Goal: Task Accomplishment & Management: Manage account settings

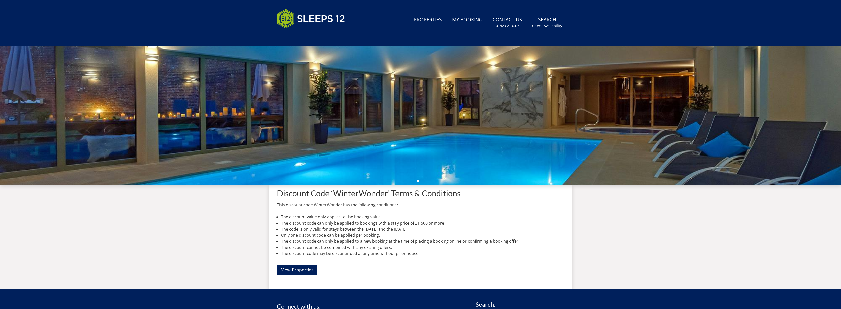
scroll to position [113, 0]
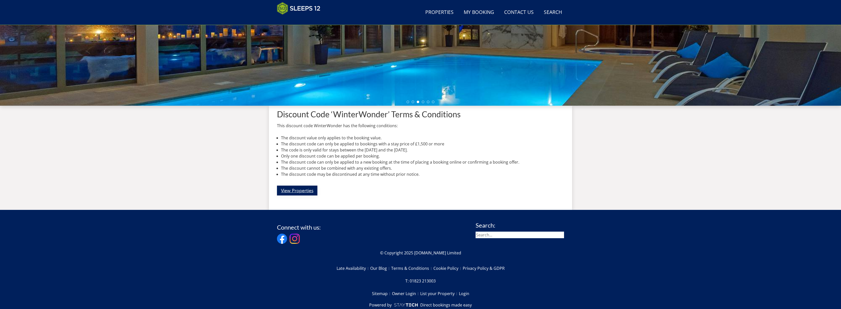
click at [288, 191] on link "View Properties" at bounding box center [297, 191] width 40 height 10
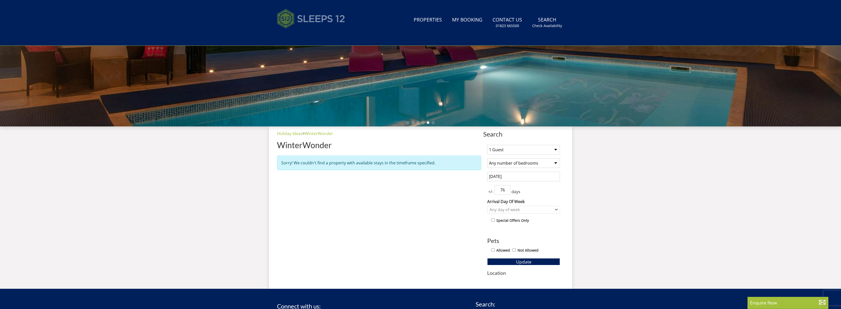
click at [308, 20] on img at bounding box center [311, 18] width 68 height 25
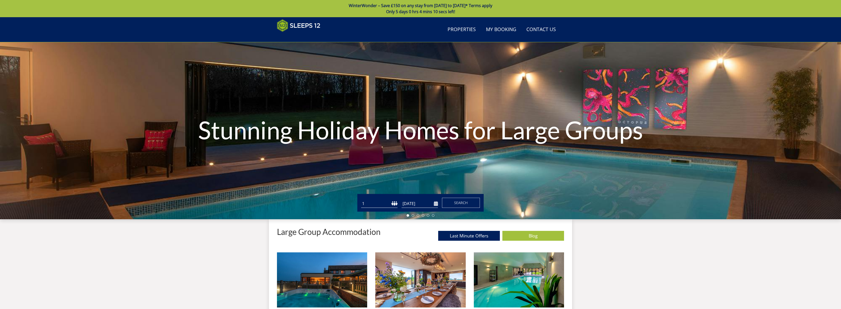
scroll to position [604, 0]
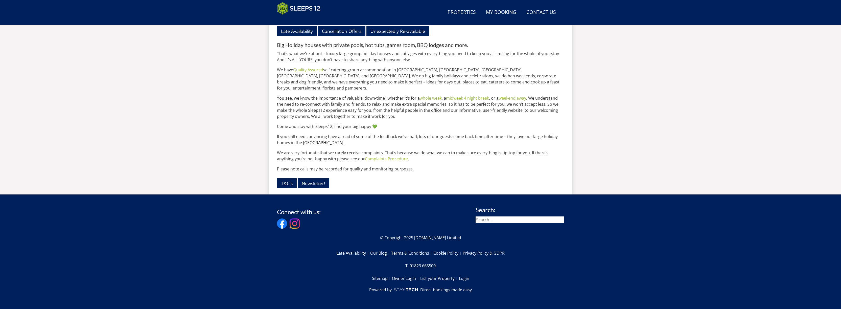
click at [540, 219] on input "search" at bounding box center [520, 219] width 88 height 7
type input "ham bottom"
click at [515, 220] on input "ham bottom" at bounding box center [520, 219] width 88 height 7
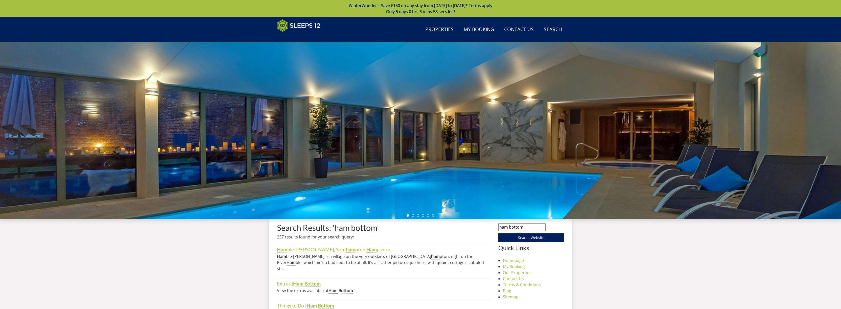
scroll to position [102, 0]
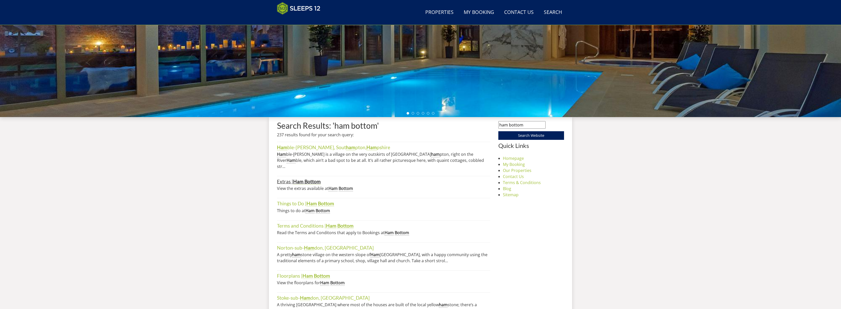
click at [286, 178] on link "Extras | Ham Bottom" at bounding box center [299, 181] width 44 height 6
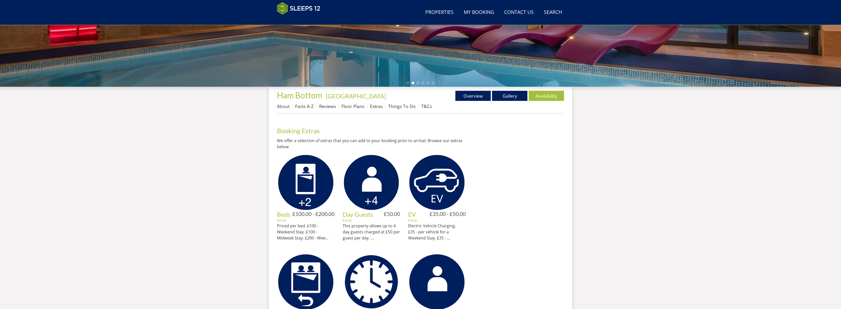
scroll to position [124, 0]
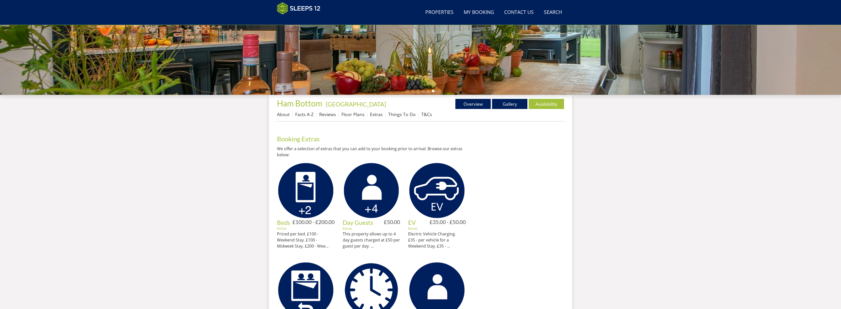
drag, startPoint x: 671, startPoint y: 223, endPoint x: 674, endPoint y: 224, distance: 2.6
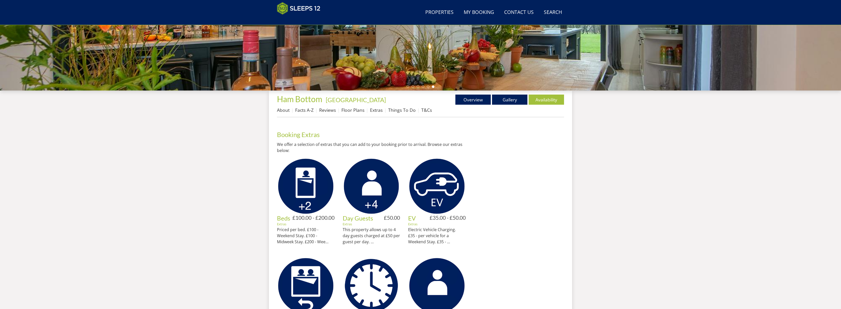
scroll to position [130, 0]
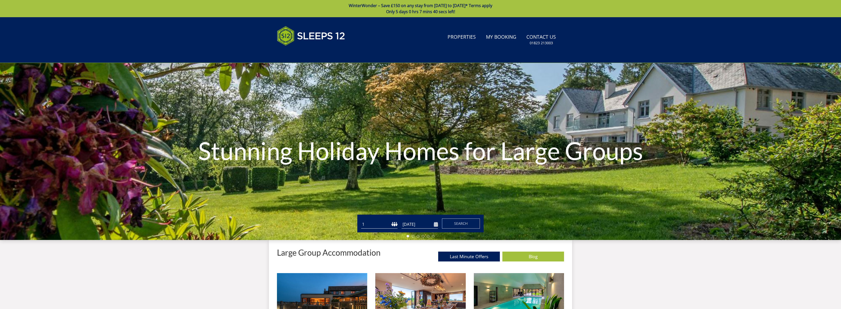
click at [327, 13] on link "WinterWonder – Save £150 on any stay from 1st September to 27th March* Terms ap…" at bounding box center [420, 8] width 841 height 17
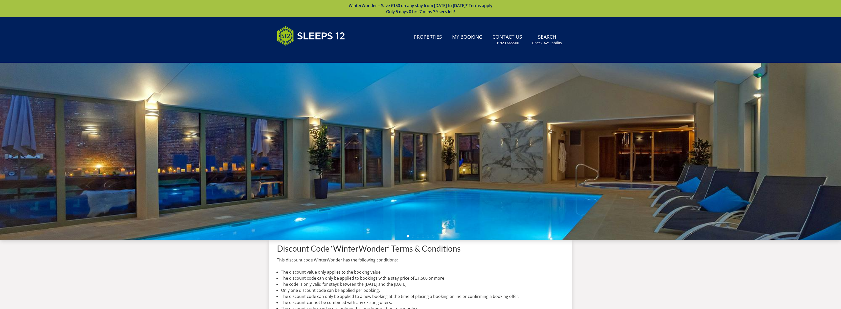
drag, startPoint x: 324, startPoint y: 216, endPoint x: 327, endPoint y: 275, distance: 59.3
click at [327, 277] on div "Search Menu Properties My Booking Contact Us 01823 665500 Search Check Availabi…" at bounding box center [420, 180] width 841 height 327
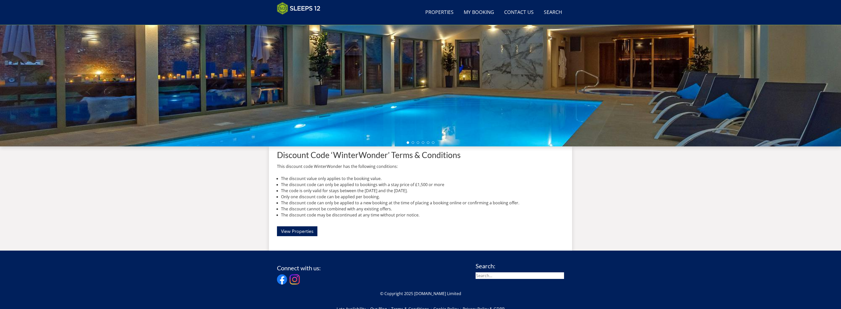
scroll to position [129, 0]
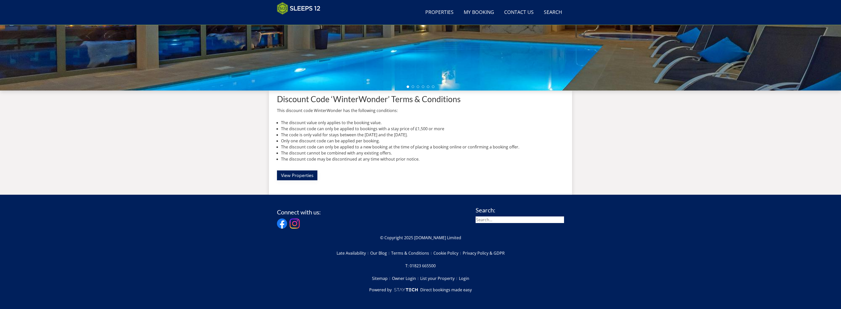
drag, startPoint x: 296, startPoint y: 177, endPoint x: 298, endPoint y: 182, distance: 5.5
click at [296, 177] on link "View Properties" at bounding box center [297, 175] width 40 height 10
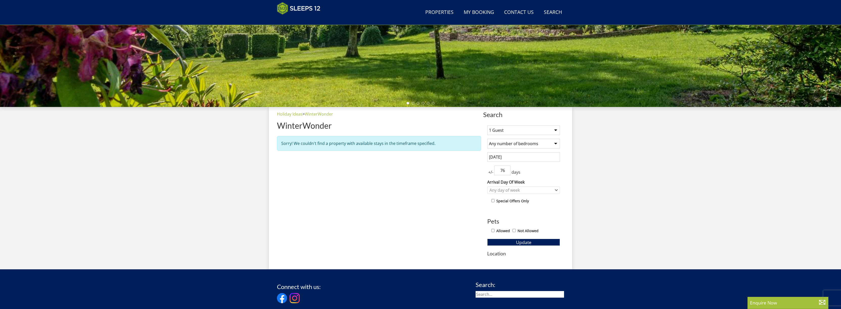
scroll to position [113, 0]
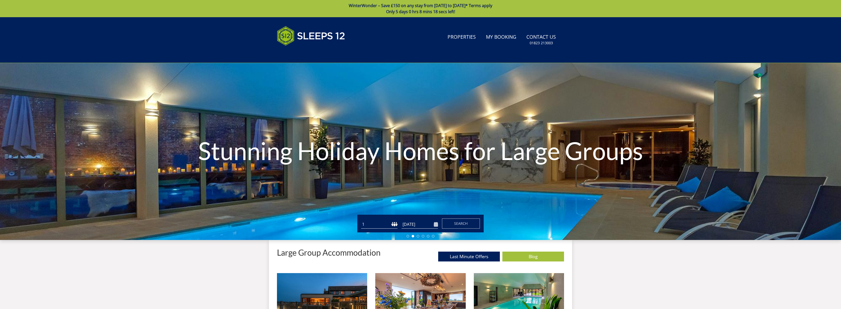
click at [378, 8] on link "WinterWonder – Save £150 on any stay from 1st September to 27th March* Terms ap…" at bounding box center [420, 8] width 841 height 17
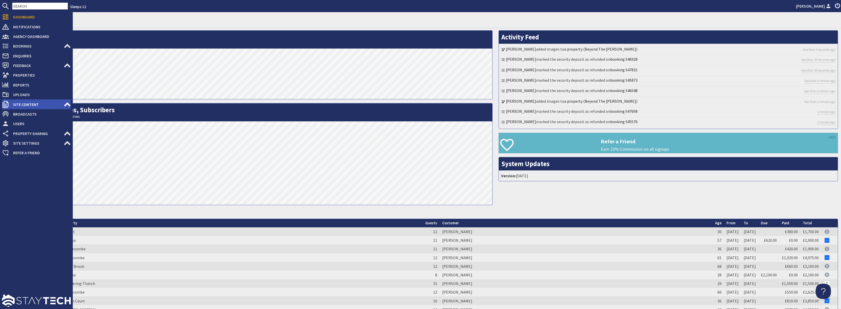
click at [63, 102] on span "Site Content" at bounding box center [36, 104] width 55 height 8
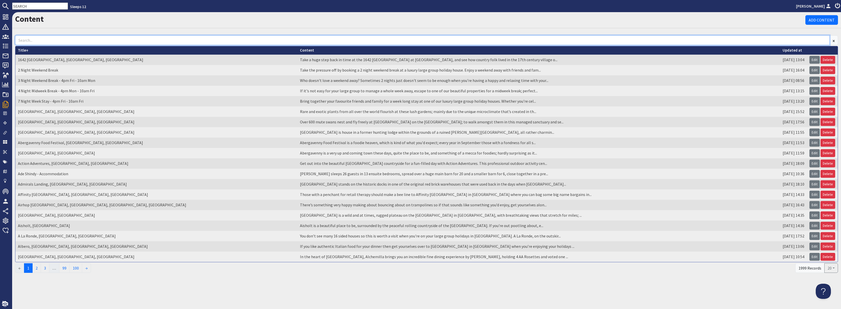
click at [95, 40] on input at bounding box center [422, 40] width 815 height 10
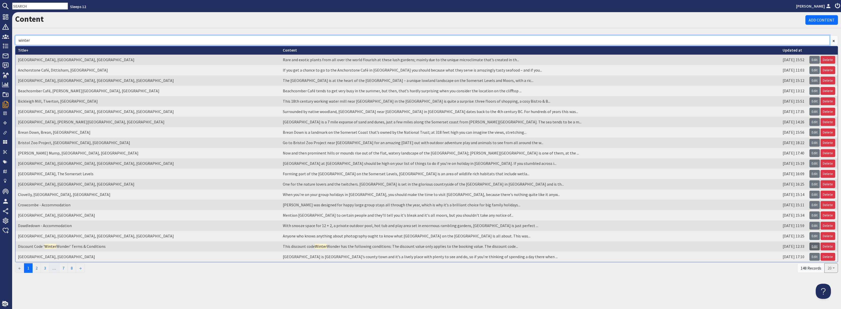
type input "winter"
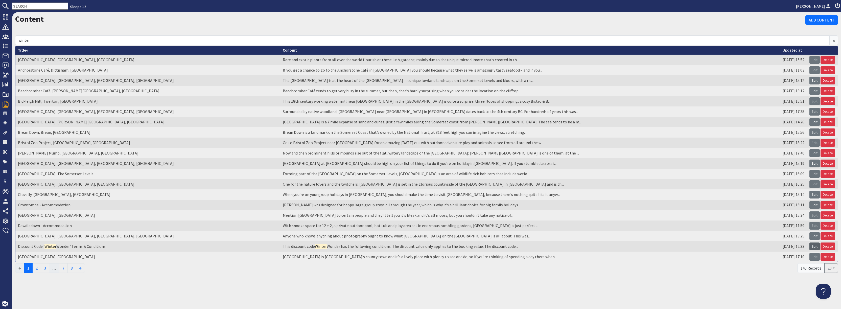
click at [816, 249] on link "Edit" at bounding box center [815, 246] width 10 height 8
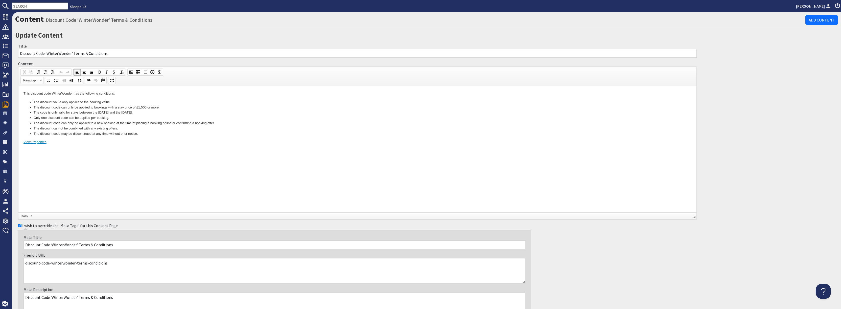
click at [39, 142] on link "View Properties" at bounding box center [35, 142] width 23 height 4
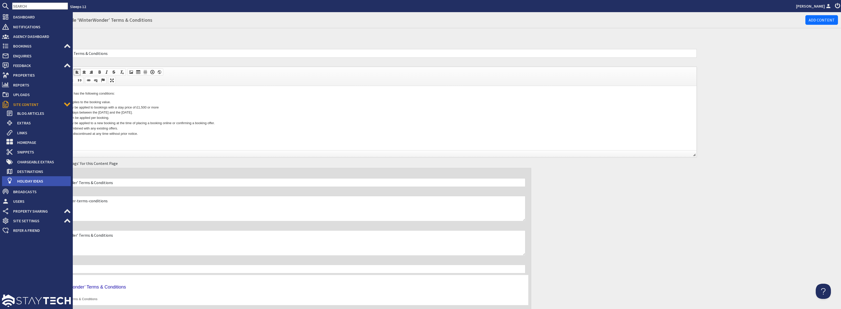
click at [52, 180] on span "Holiday Ideas" at bounding box center [42, 181] width 58 height 8
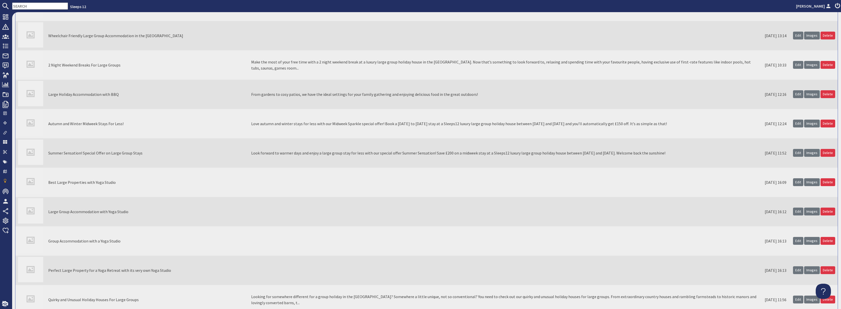
scroll to position [6794, 0]
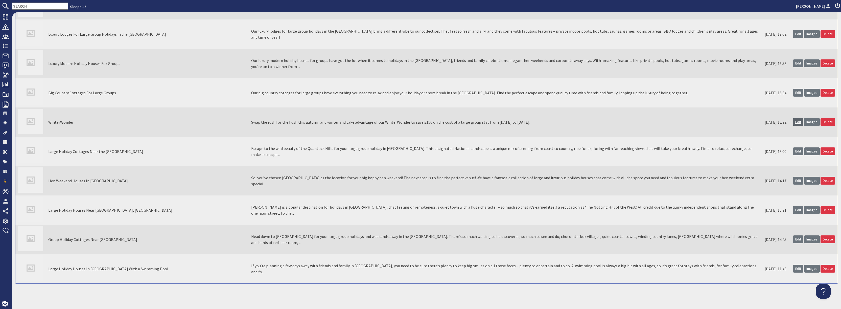
click at [798, 126] on link "Edit" at bounding box center [798, 122] width 10 height 8
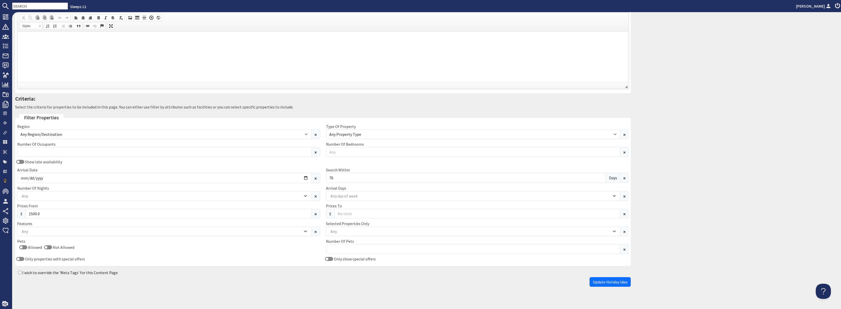
scroll to position [106, 0]
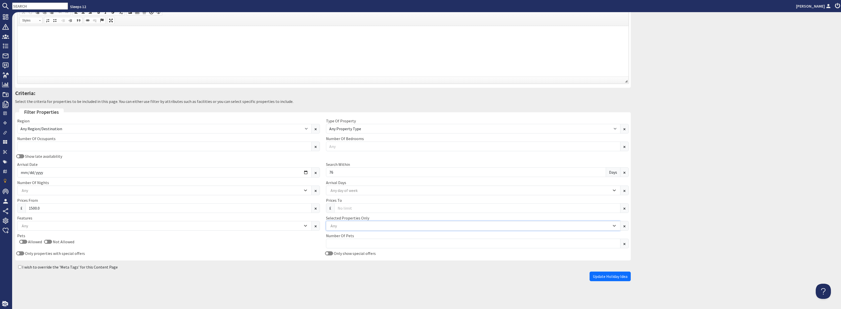
click at [615, 226] on icon "Combobox" at bounding box center [614, 225] width 3 height 3
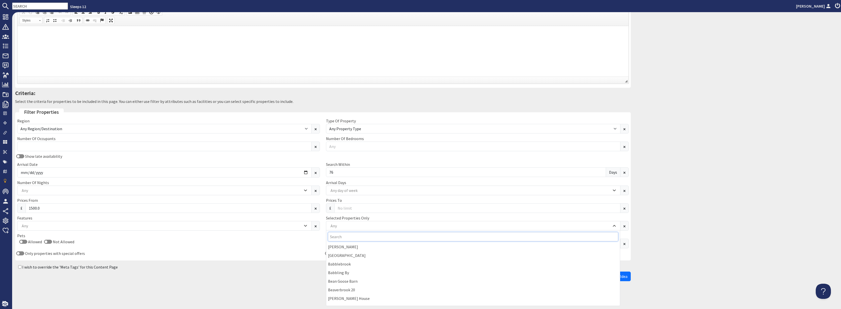
click at [347, 235] on input "Search" at bounding box center [473, 236] width 290 height 9
click at [341, 224] on div "Any" at bounding box center [470, 226] width 282 height 6
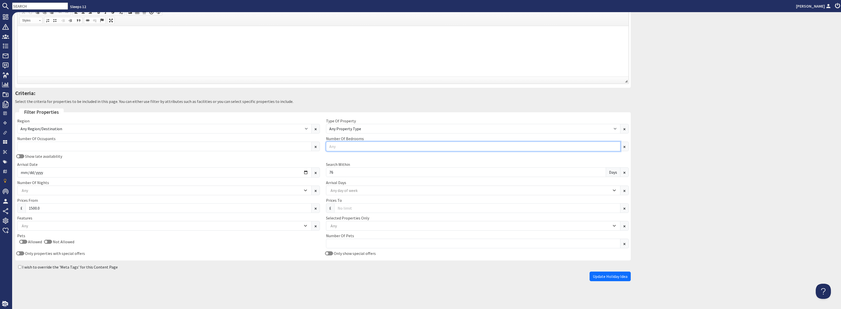
click at [393, 146] on input "Number Of Bedrooms" at bounding box center [473, 147] width 294 height 10
click at [613, 144] on input "1" at bounding box center [473, 147] width 294 height 10
click at [616, 147] on input "1" at bounding box center [473, 147] width 294 height 10
type input "2"
click at [615, 144] on input "2" at bounding box center [473, 147] width 294 height 10
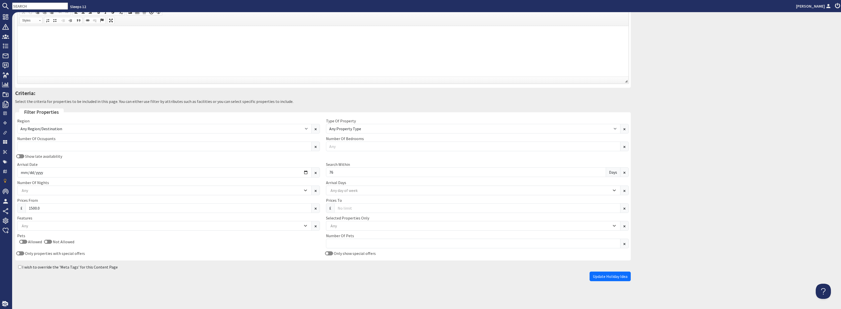
drag, startPoint x: 145, startPoint y: 155, endPoint x: 157, endPoint y: 156, distance: 12.6
click at [145, 156] on div "Show late availability" at bounding box center [168, 156] width 309 height 6
click at [189, 146] on input "Number Of Occupants" at bounding box center [164, 147] width 294 height 10
click at [307, 148] on input "1" at bounding box center [164, 147] width 294 height 10
type input "2"
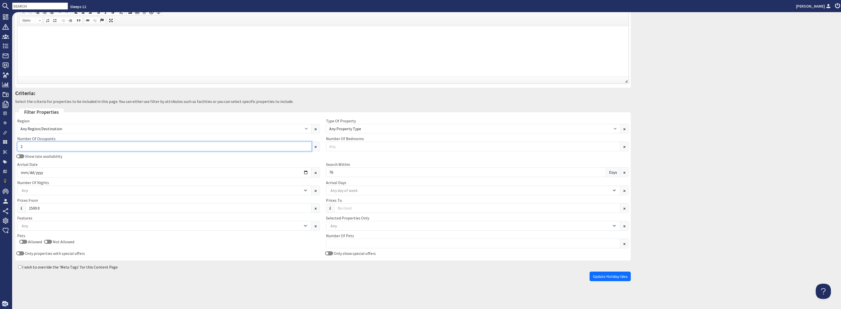
click at [306, 144] on input "2" at bounding box center [164, 147] width 294 height 10
click at [151, 244] on div "Allowed Not Allowed" at bounding box center [168, 243] width 303 height 8
click at [609, 172] on span "Days" at bounding box center [613, 172] width 15 height 10
click at [383, 172] on input "76" at bounding box center [466, 172] width 280 height 10
click at [76, 172] on input "2025-06-14" at bounding box center [164, 172] width 294 height 10
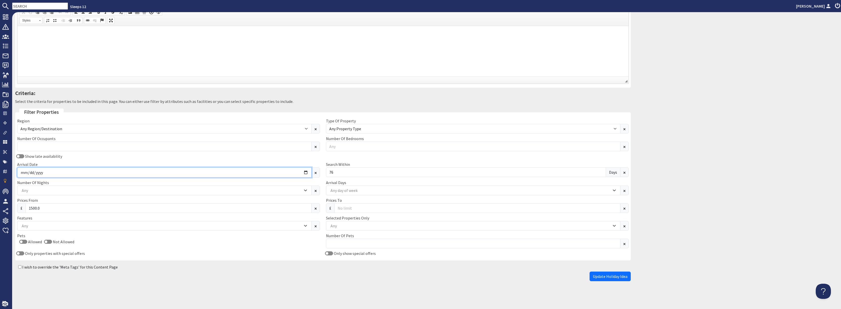
drag, startPoint x: 55, startPoint y: 171, endPoint x: 97, endPoint y: 170, distance: 42.0
click at [55, 171] on input "2025-06-14" at bounding box center [164, 172] width 294 height 10
click at [305, 171] on input "2025-06-14" at bounding box center [164, 172] width 294 height 10
type input "[DATE]"
click at [602, 277] on span "Update Holiday Idea" at bounding box center [610, 276] width 35 height 5
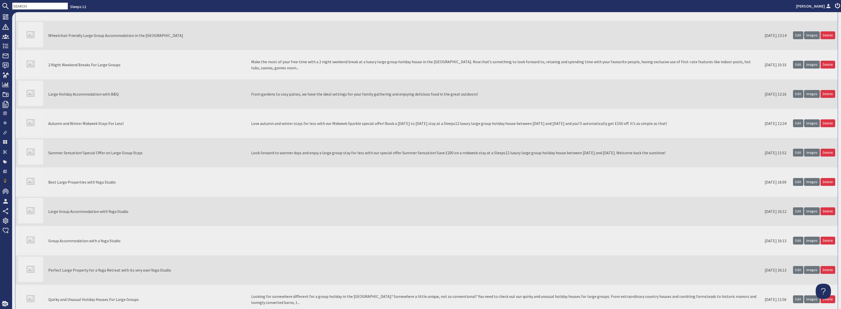
scroll to position [6813, 0]
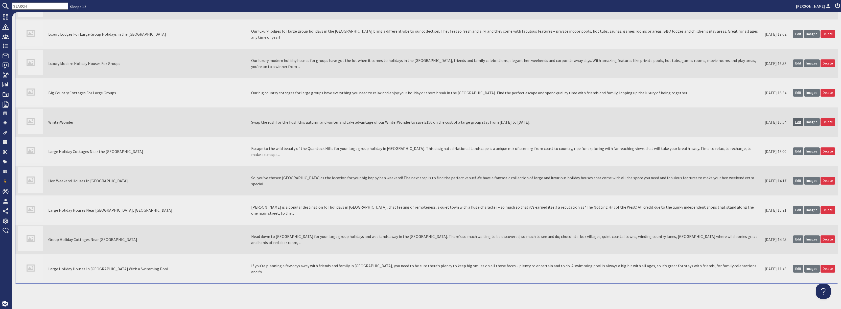
click at [798, 126] on link "Edit" at bounding box center [798, 122] width 10 height 8
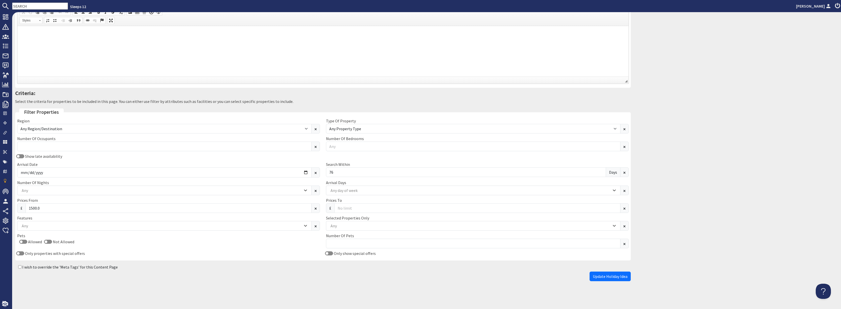
scroll to position [106, 0]
click at [23, 155] on input "Show late availability" at bounding box center [20, 156] width 8 height 4
click at [17, 155] on input "Show late availability" at bounding box center [20, 156] width 8 height 4
checkbox input "false"
click at [203, 155] on div "Show late availability" at bounding box center [168, 156] width 309 height 6
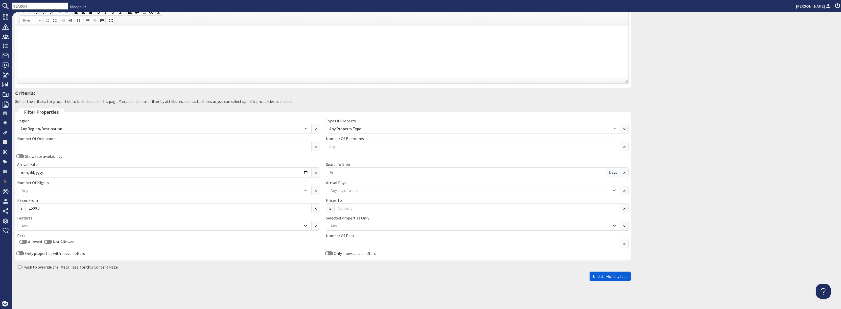
click at [603, 277] on span "Update Holiday Idea" at bounding box center [610, 276] width 35 height 5
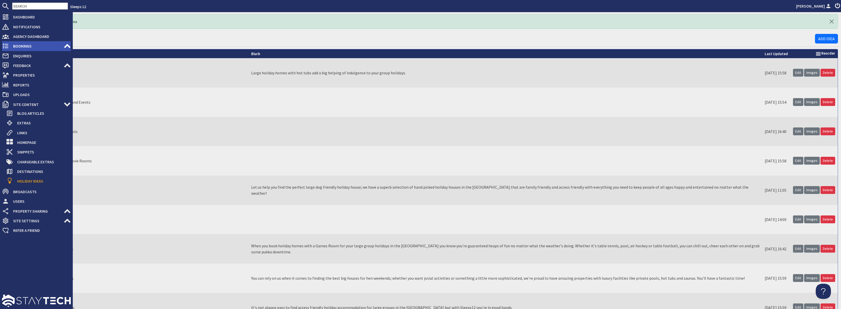
click at [66, 44] on icon at bounding box center [67, 45] width 7 height 7
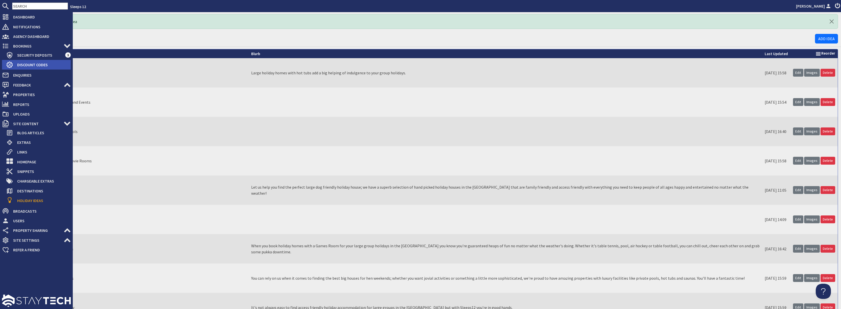
click at [33, 64] on span "Discount Codes" at bounding box center [42, 65] width 58 height 8
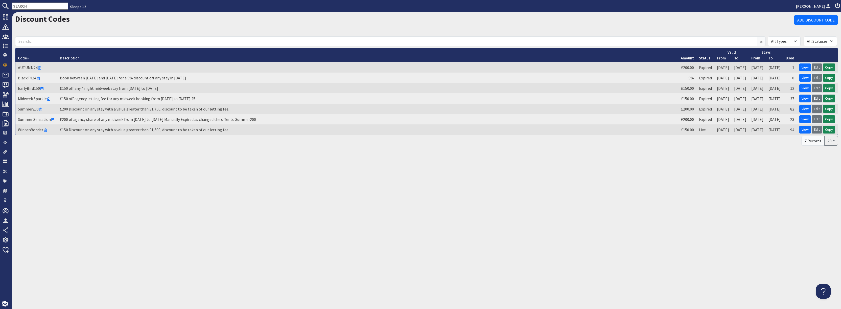
click at [537, 162] on div "Discount Codes Add Discount Code All Types Percentage Amount All Statuses Draft…" at bounding box center [426, 160] width 829 height 297
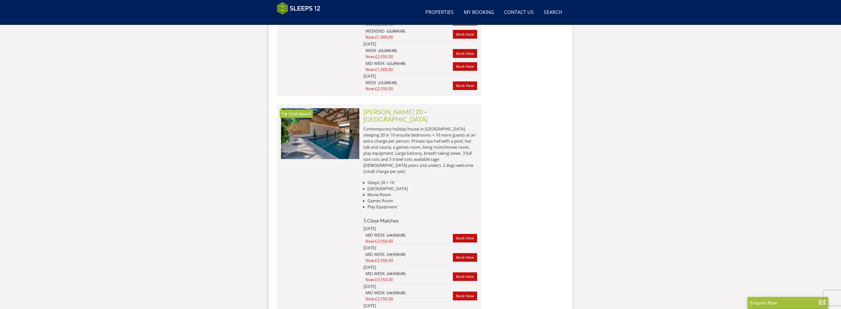
scroll to position [1239, 0]
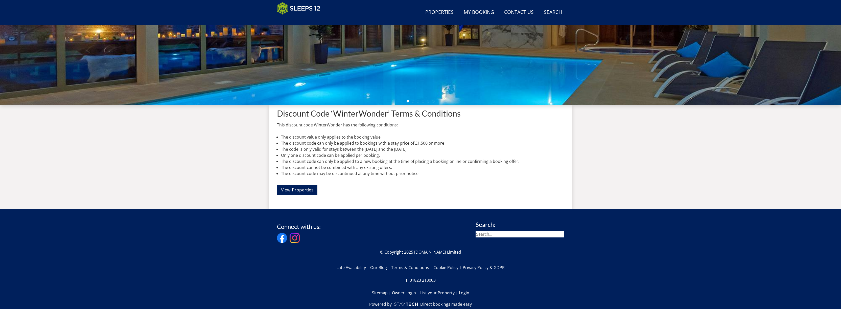
scroll to position [129, 0]
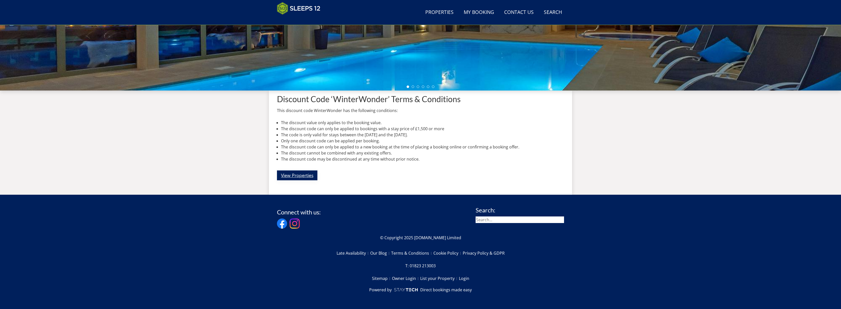
click at [305, 174] on link "View Properties" at bounding box center [297, 175] width 40 height 10
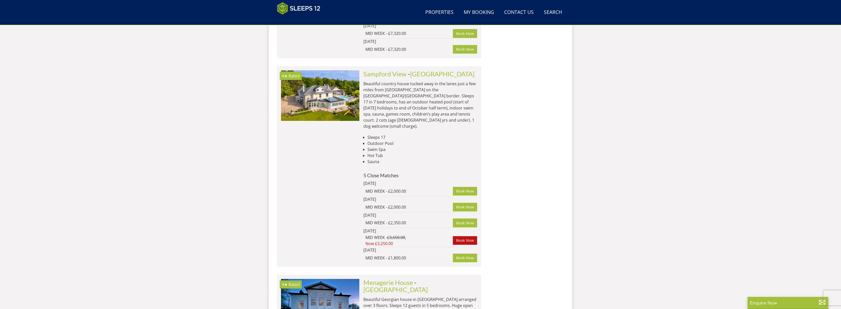
scroll to position [1698, 0]
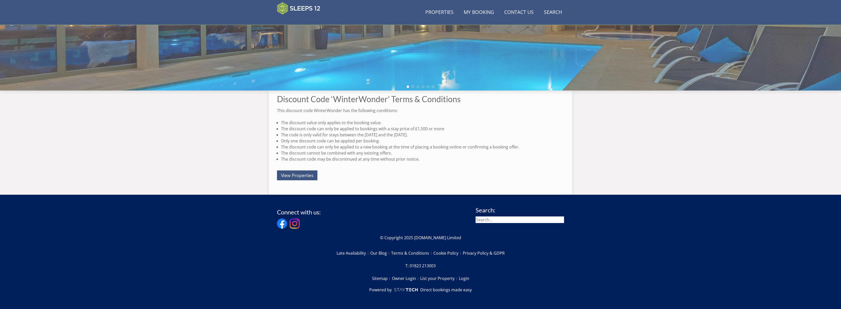
scroll to position [129, 0]
